Goal: Information Seeking & Learning: Learn about a topic

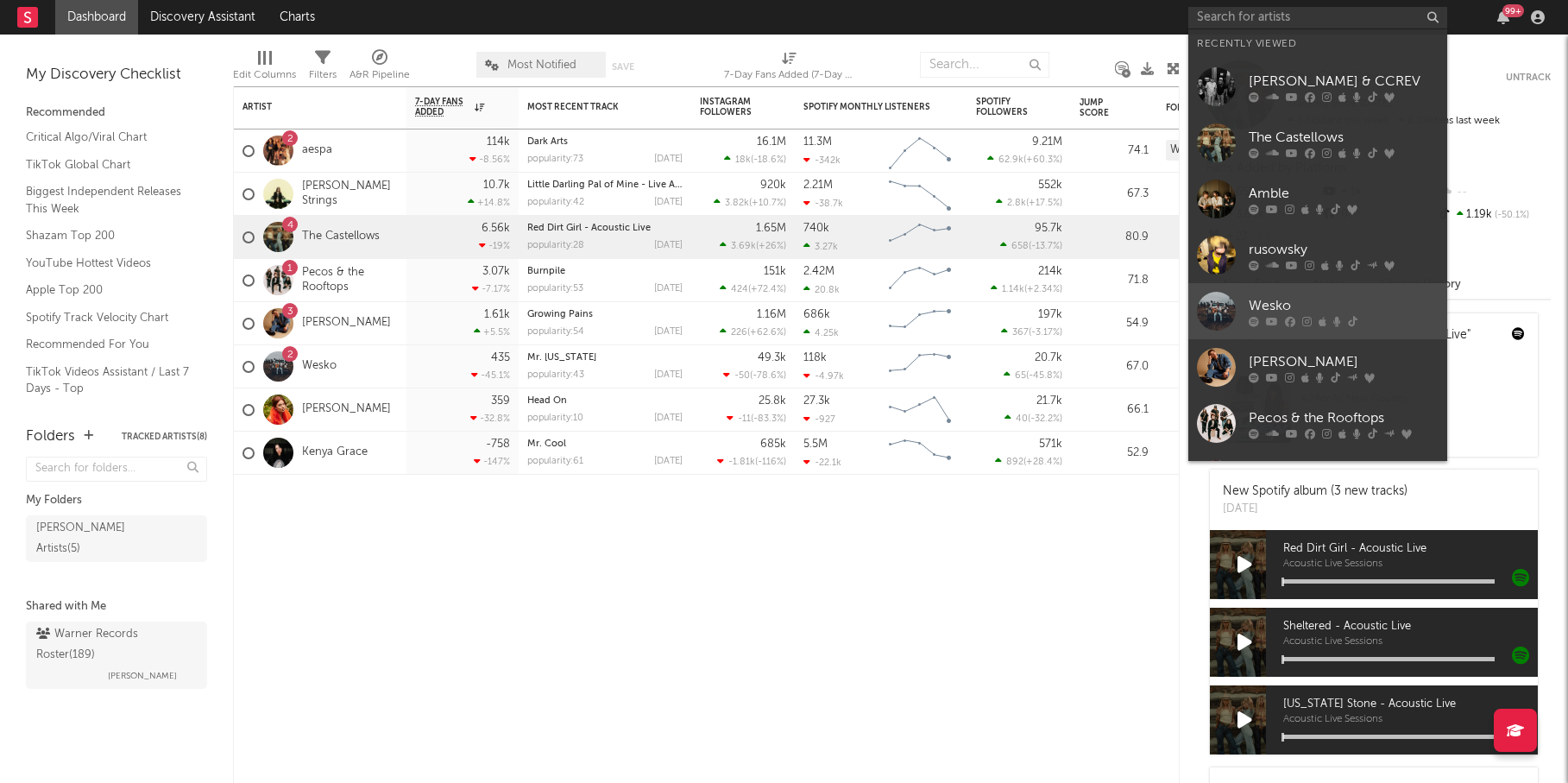
click at [1300, 298] on div "Wesko" at bounding box center [1343, 306] width 190 height 21
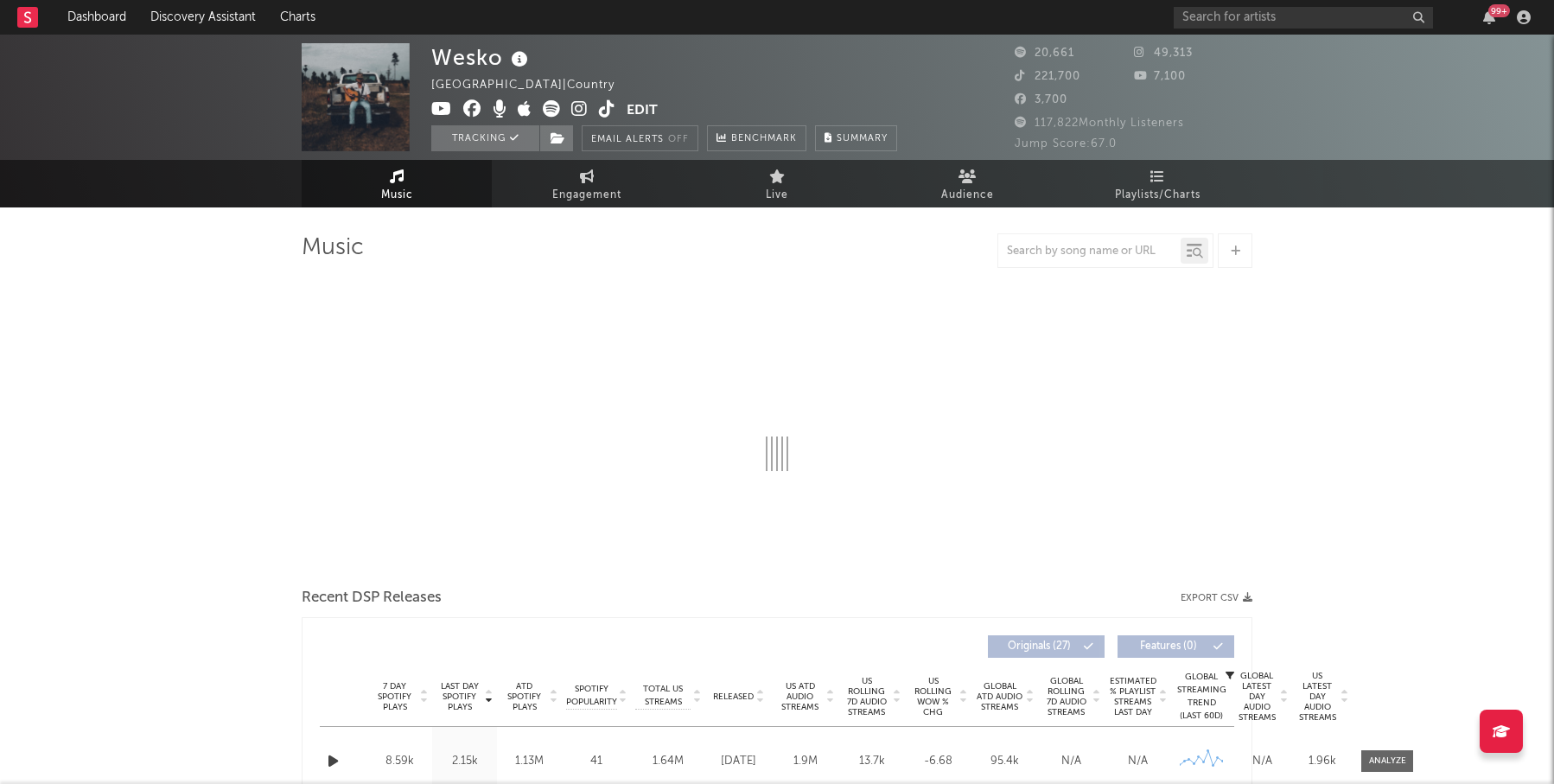
select select "6m"
